Goal: Find specific page/section: Find specific page/section

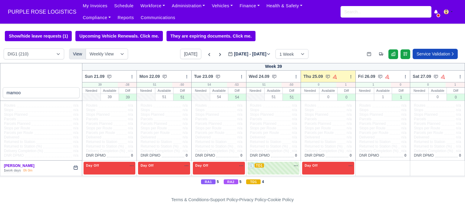
click at [348, 15] on input "search" at bounding box center [386, 12] width 91 height 12
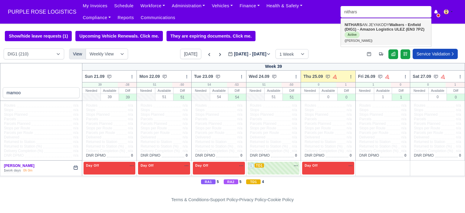
click at [362, 26] on strong "NITHARS" at bounding box center [354, 24] width 18 height 5
type input "NITHARSAN JEYAKODY"
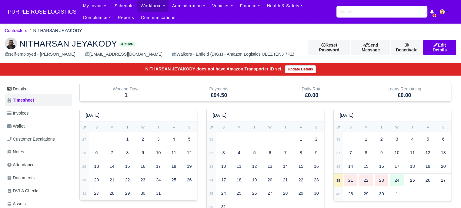
scroll to position [91, 0]
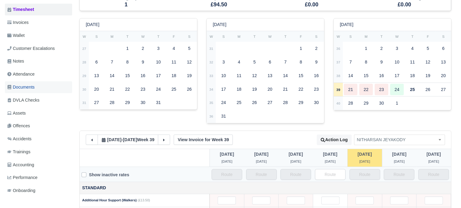
click at [39, 81] on link "Documents" at bounding box center [38, 87] width 67 height 12
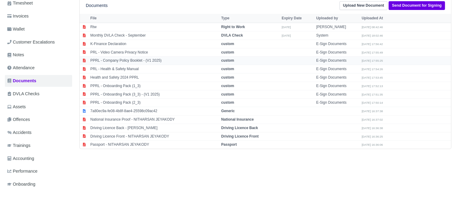
scroll to position [57, 0]
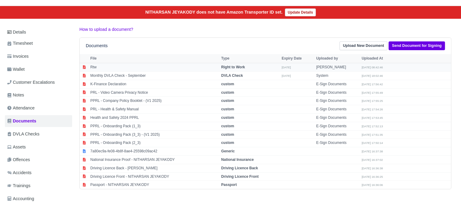
click at [237, 68] on strong "Right to Work" at bounding box center [233, 67] width 24 height 4
select select "right-to-work"
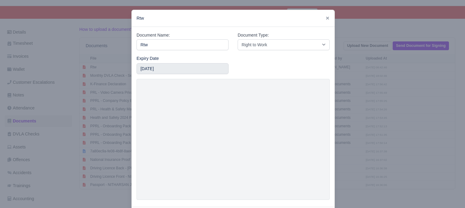
click at [350, 117] on div at bounding box center [232, 104] width 465 height 208
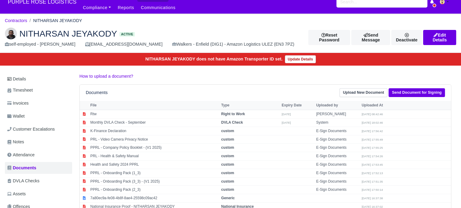
scroll to position [0, 0]
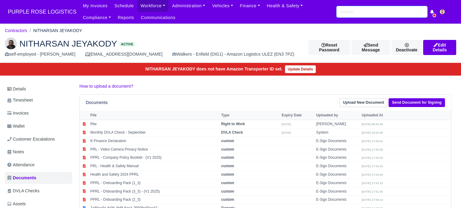
click at [364, 15] on input "search" at bounding box center [381, 12] width 91 height 12
type input "spencer"
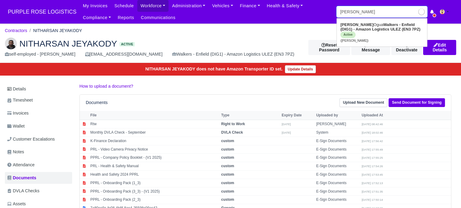
type input "spencer Ogua"
click at [366, 33] on link "Spencer Ogua Walkers - Enfield (DIG1) - Amazon Logistics ULEZ (EN3 7PZ) Active …" at bounding box center [382, 32] width 90 height 25
type input "[PERSON_NAME]"
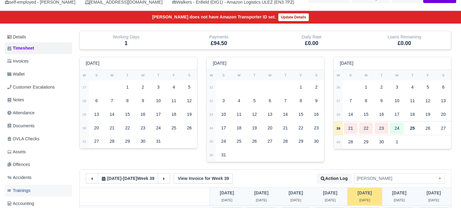
scroll to position [121, 0]
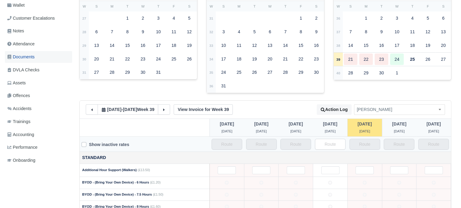
drag, startPoint x: 32, startPoint y: 57, endPoint x: 71, endPoint y: 59, distance: 39.7
click at [32, 57] on span "Documents" at bounding box center [20, 57] width 27 height 7
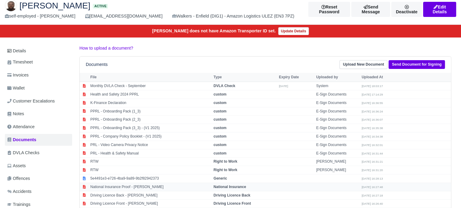
scroll to position [91, 0]
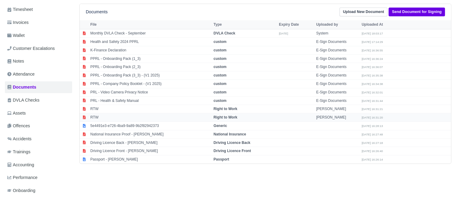
click at [228, 115] on strong "Right to Work" at bounding box center [225, 117] width 24 height 4
select select "right-to-work"
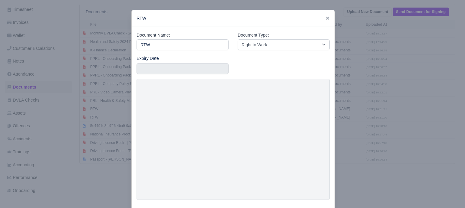
click at [387, 123] on div at bounding box center [232, 104] width 465 height 208
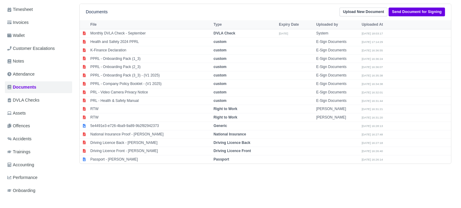
scroll to position [0, 0]
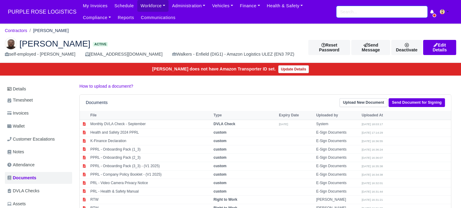
click at [368, 13] on input "search" at bounding box center [381, 12] width 91 height 12
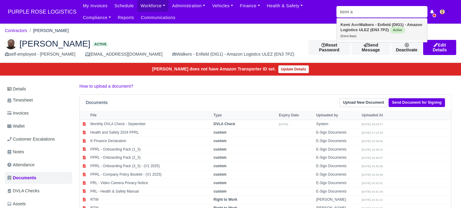
click at [368, 27] on link "Kemi A we Walkers - Enfield (DIG1) - Amazon Logistics ULEZ (EN3 7PZ) Active (Ke…" at bounding box center [382, 30] width 90 height 21
type input "Kemi Awe"
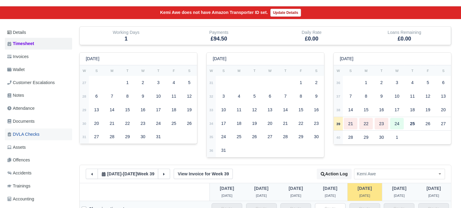
scroll to position [61, 0]
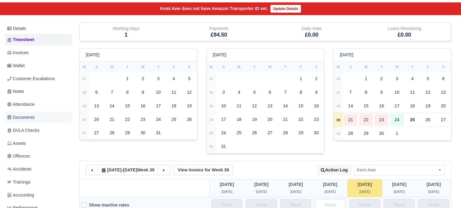
click at [26, 118] on span "Documents" at bounding box center [20, 117] width 27 height 7
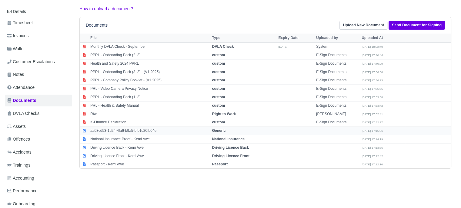
scroll to position [91, 0]
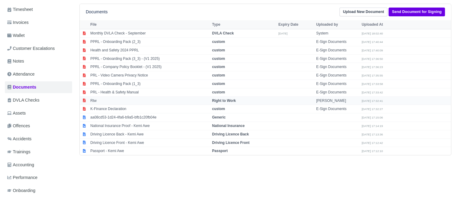
click at [223, 99] on strong "Right to Work" at bounding box center [224, 101] width 24 height 4
select select "right-to-work"
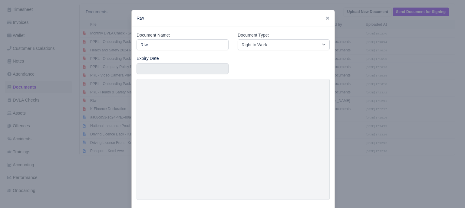
click at [376, 130] on div at bounding box center [232, 104] width 465 height 208
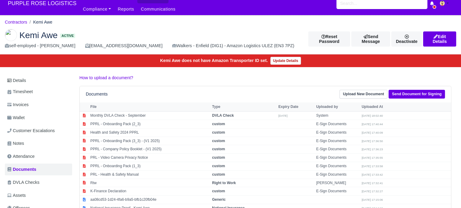
scroll to position [0, 0]
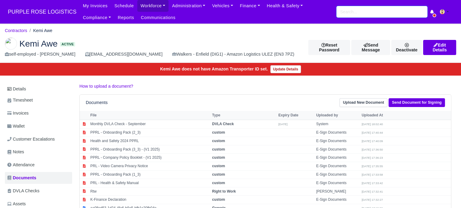
click at [354, 17] on div "My Invoices Schedule Workforce Manpower Expiring Documents Leave Requests Daily…" at bounding box center [267, 12] width 377 height 24
click at [354, 15] on input "search" at bounding box center [381, 12] width 91 height 12
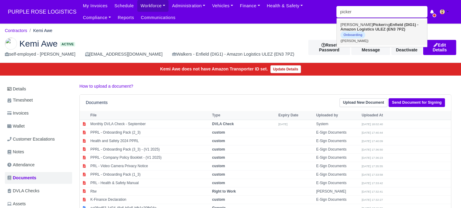
click at [370, 31] on strong "Enfield (DIG1) - Amazon Logistics ULEZ (EN3 7PZ)" at bounding box center [379, 26] width 78 height 9
type input "[PERSON_NAME]"
